Goal: Information Seeking & Learning: Learn about a topic

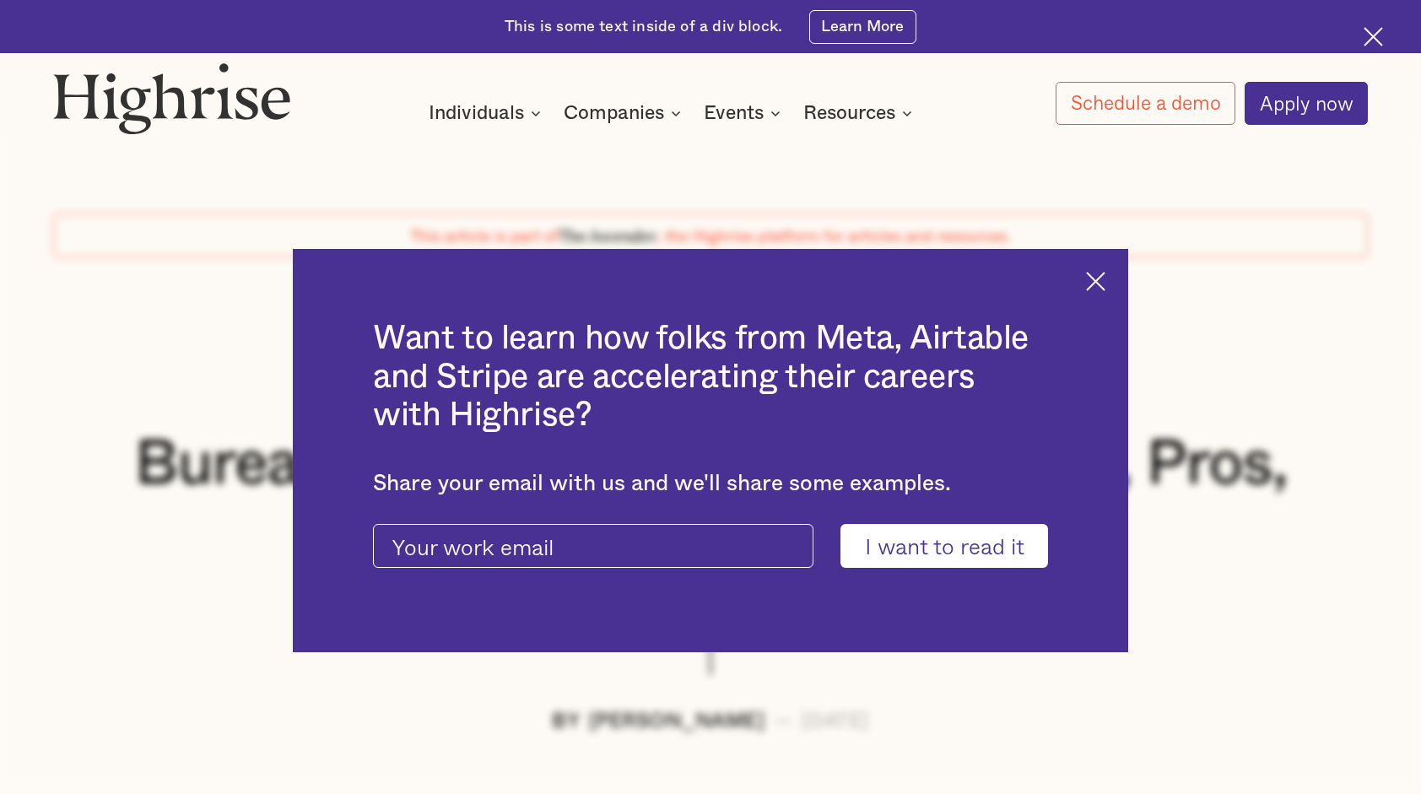
scroll to position [156, 0]
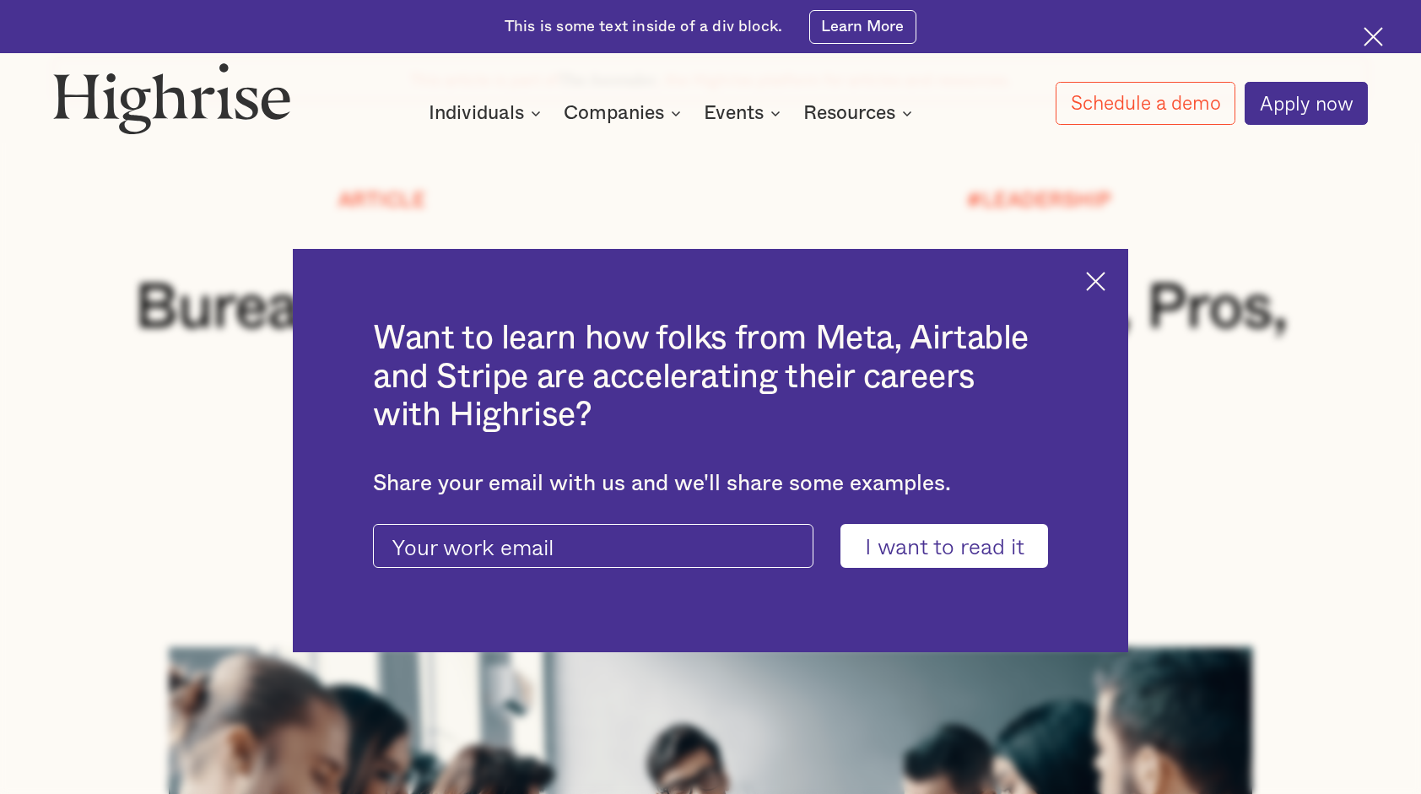
click at [1102, 278] on img at bounding box center [1095, 281] width 19 height 19
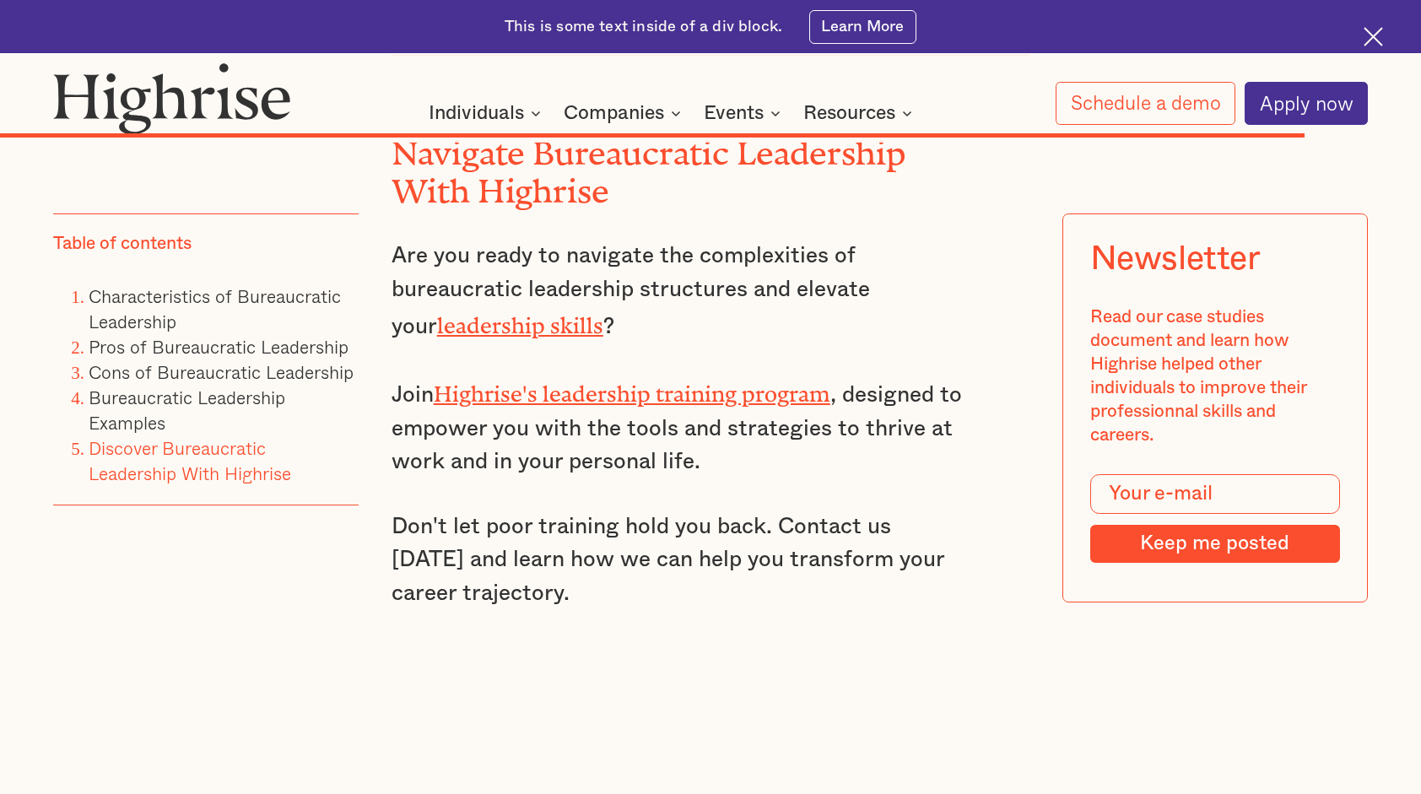
scroll to position [14596, 0]
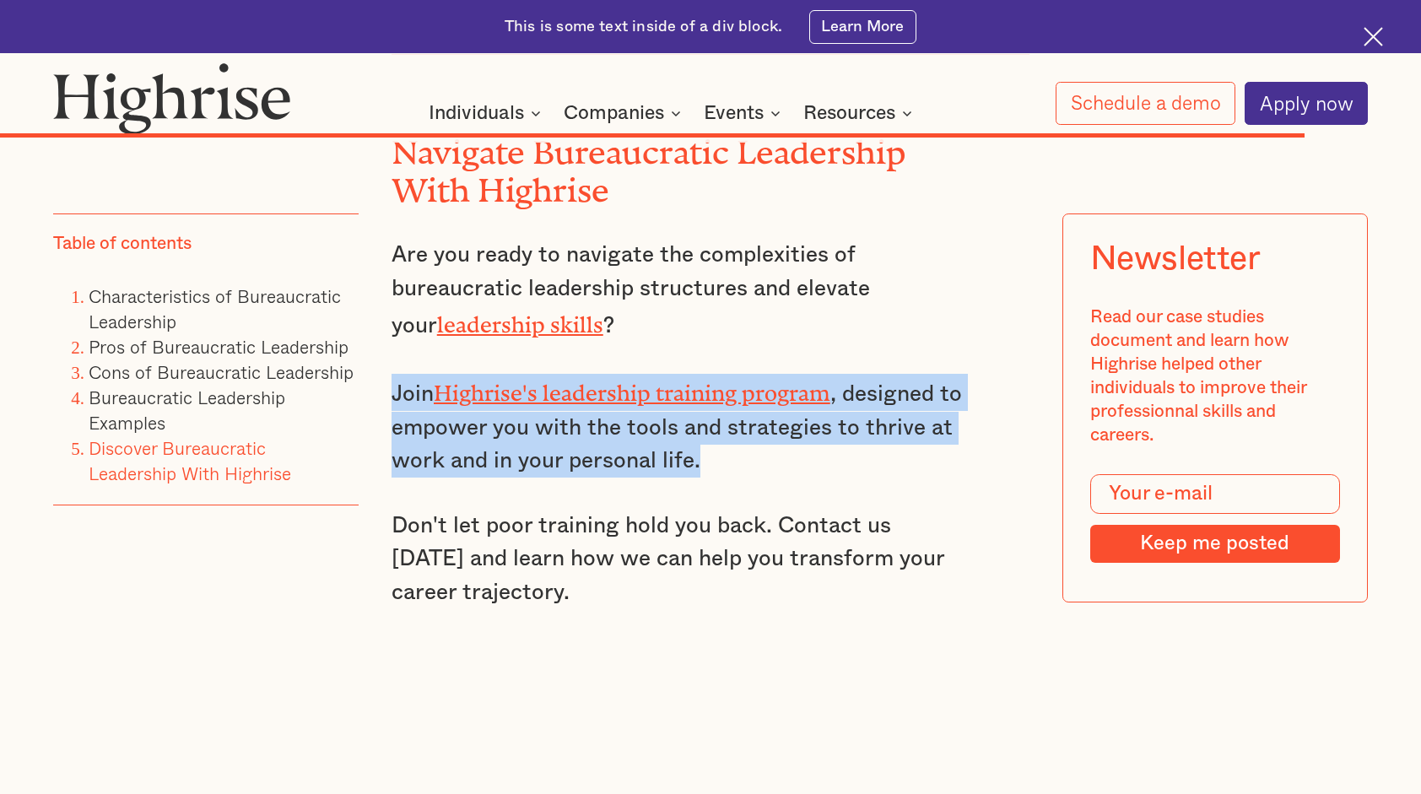
drag, startPoint x: 389, startPoint y: 417, endPoint x: 703, endPoint y: 495, distance: 323.5
click at [703, 477] on p "Join Highrise's leadership training program , designed to empower you with the …" at bounding box center [678, 426] width 574 height 104
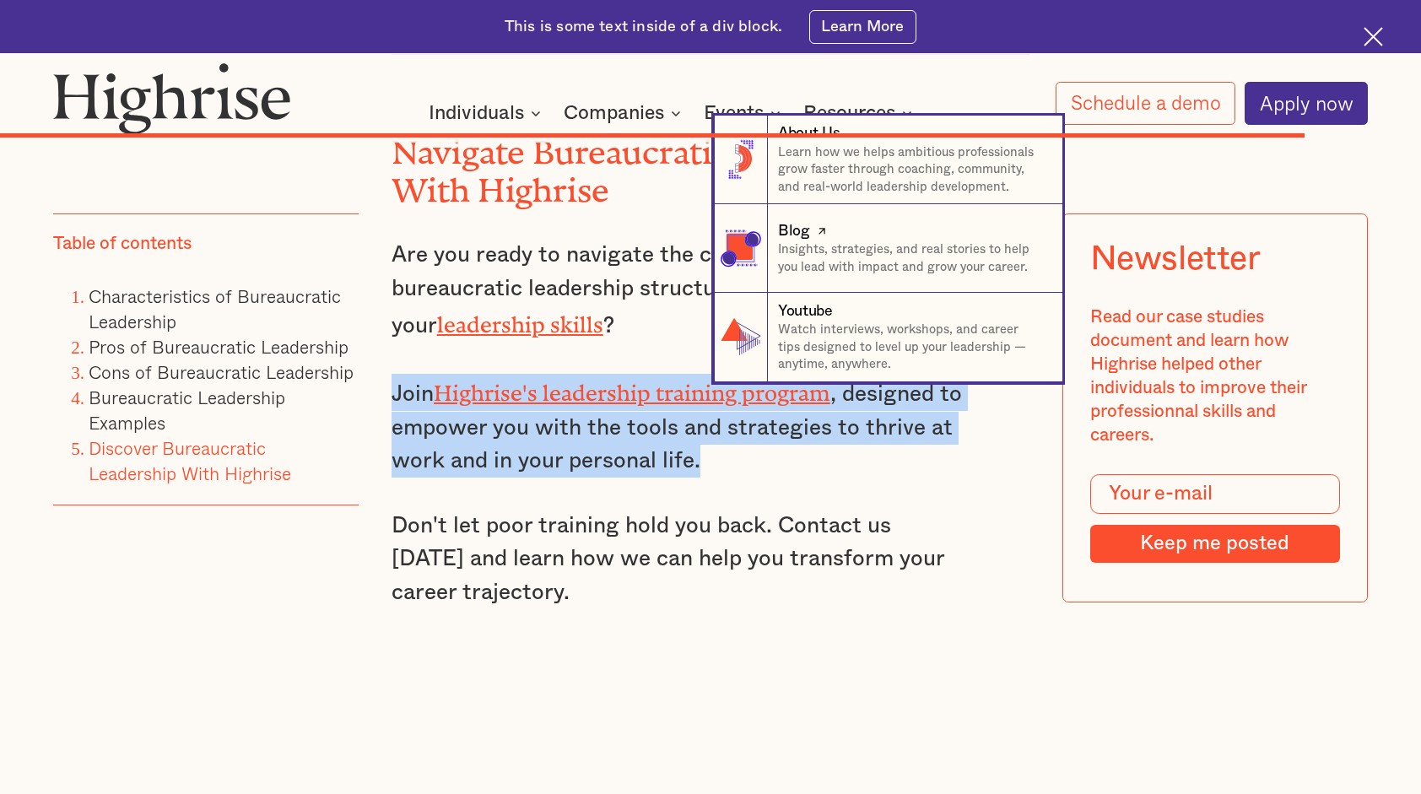
copy p "Join Highrise's leadership training program , designed to empower you with the …"
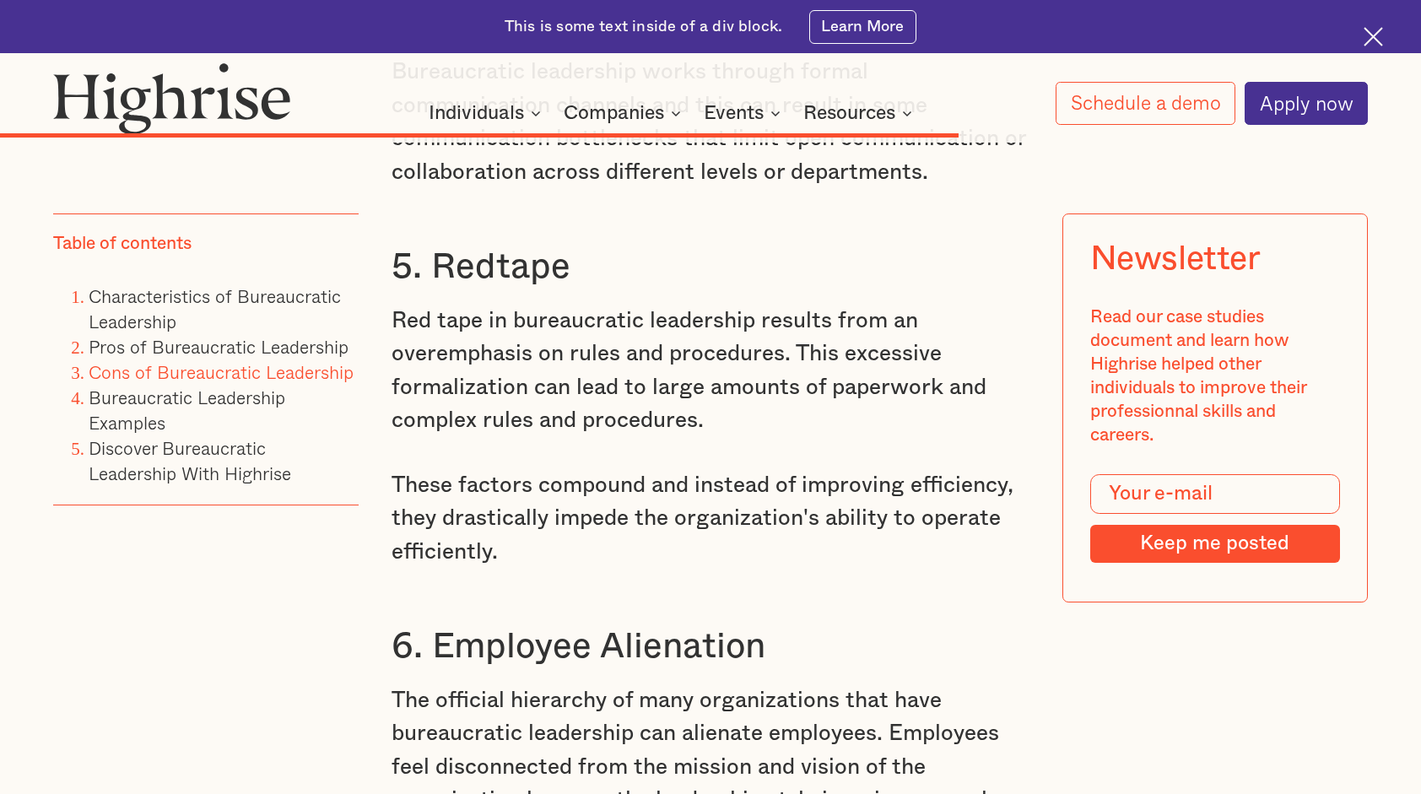
scroll to position [11018, 0]
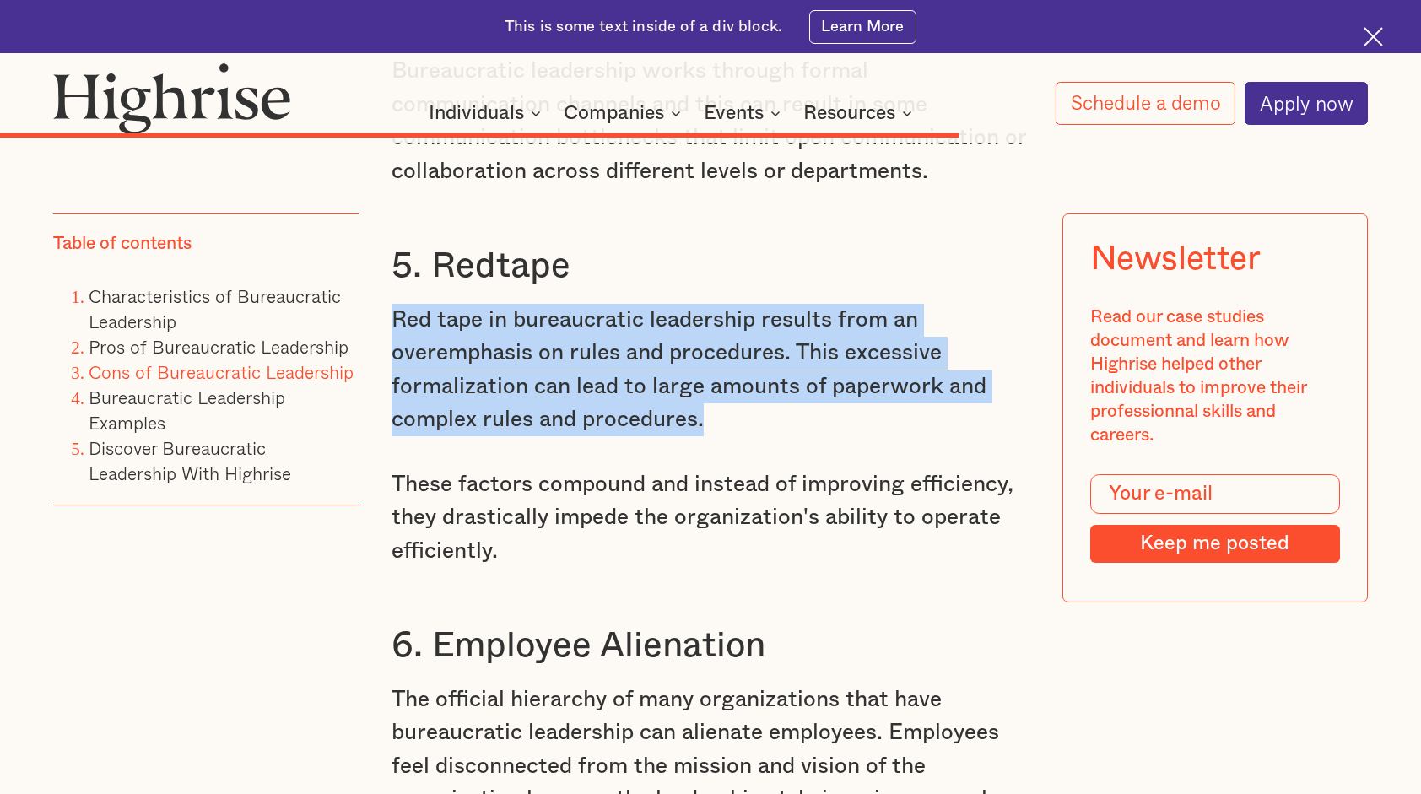
drag, startPoint x: 388, startPoint y: 393, endPoint x: 731, endPoint y: 486, distance: 355.7
click at [731, 437] on p "Red tape in bureaucratic leadership results from an overemphasis on rules and p…" at bounding box center [710, 370] width 638 height 133
copy p "Red tape in bureaucratic leadership results from an overemphasis on rules and p…"
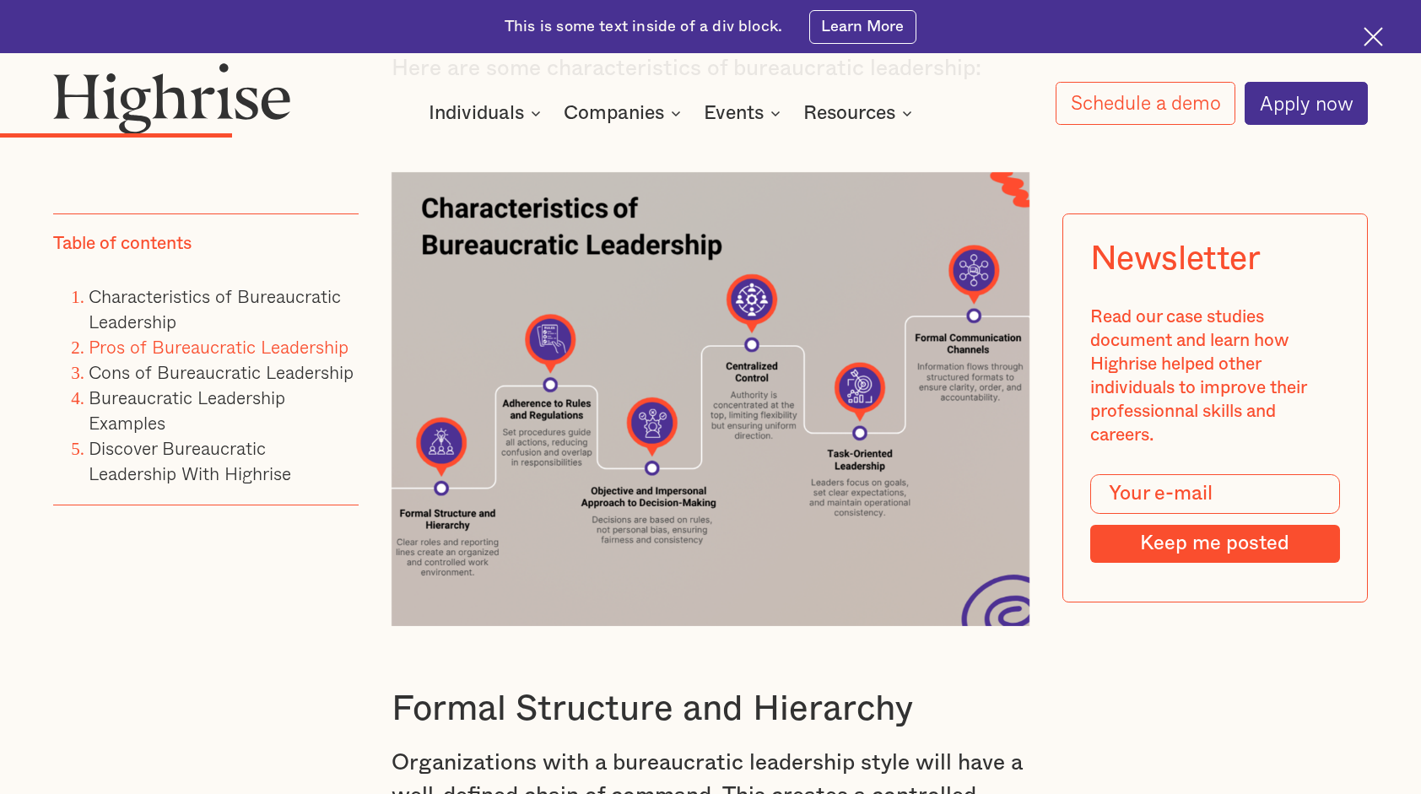
scroll to position [3515, 0]
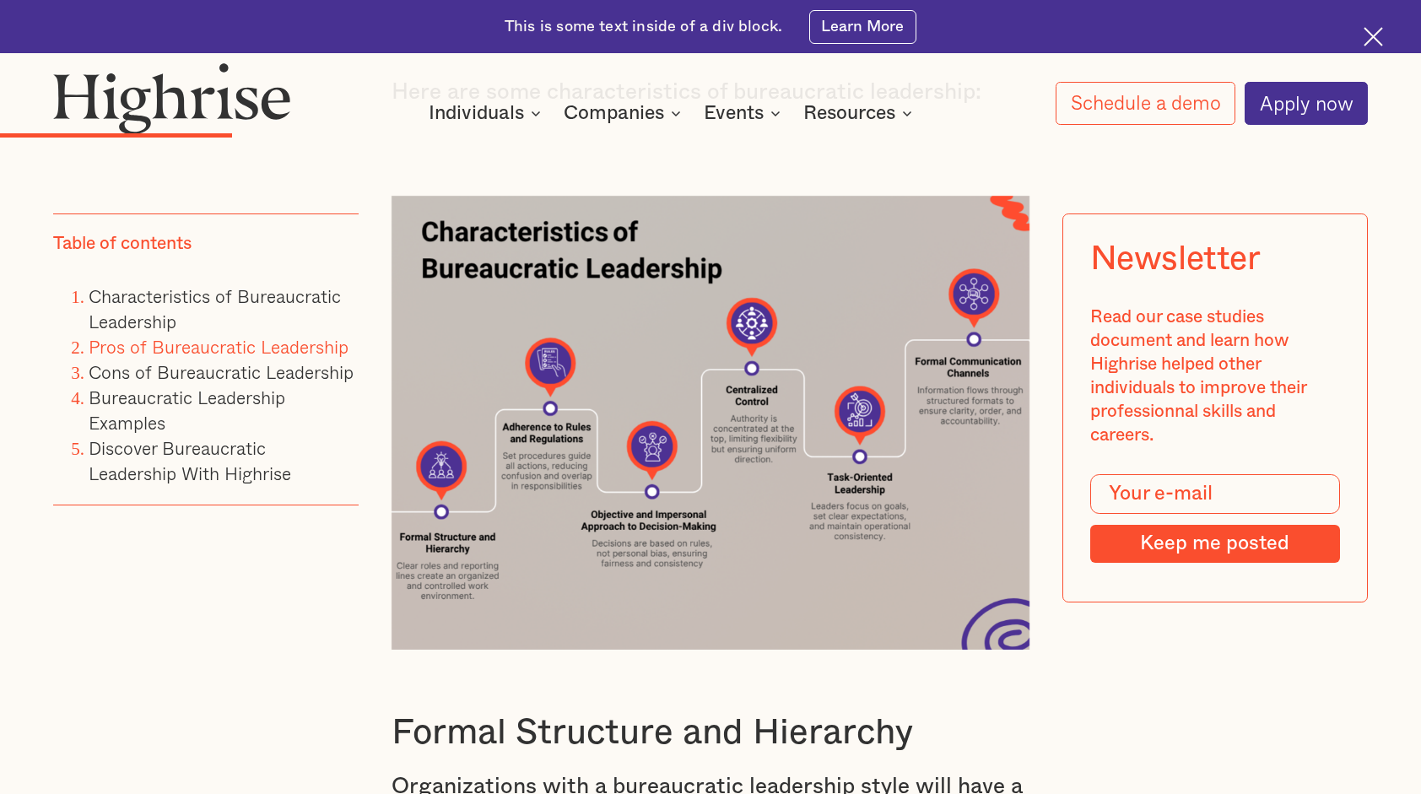
click at [655, 353] on img at bounding box center [710, 423] width 638 height 454
click at [775, 344] on img at bounding box center [710, 423] width 638 height 454
